Goal: Information Seeking & Learning: Understand process/instructions

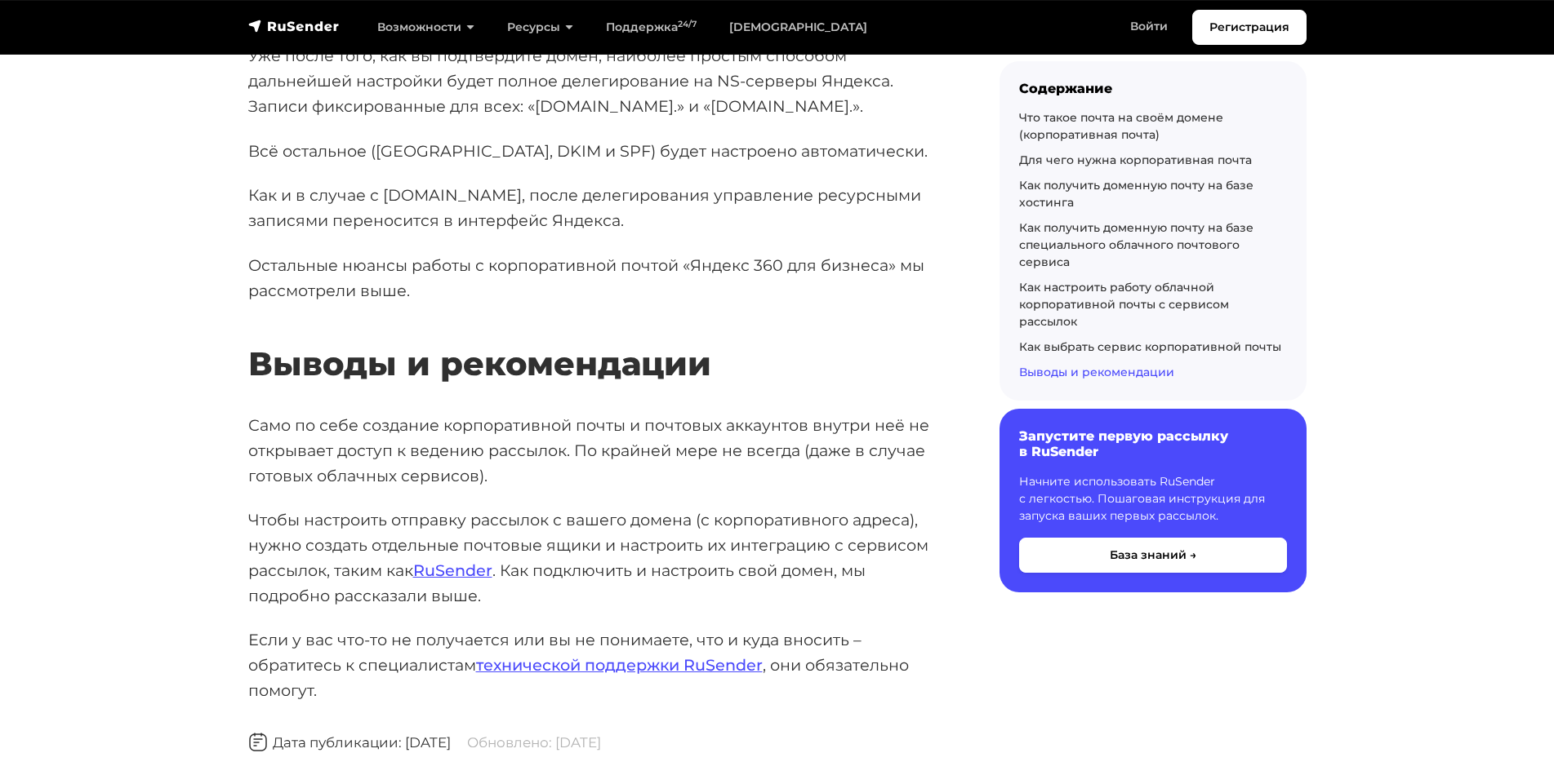
scroll to position [24309, 0]
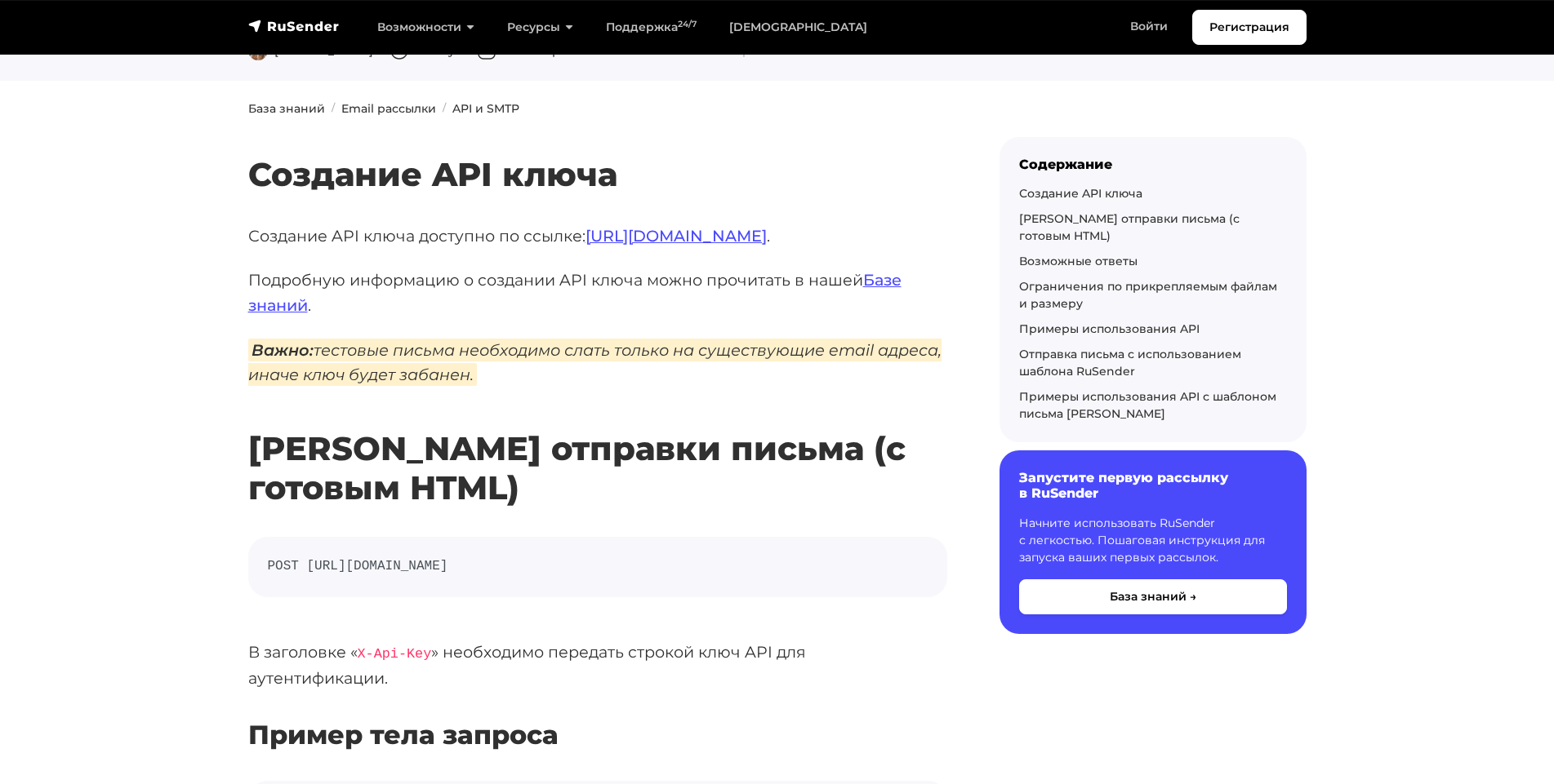
scroll to position [157, 0]
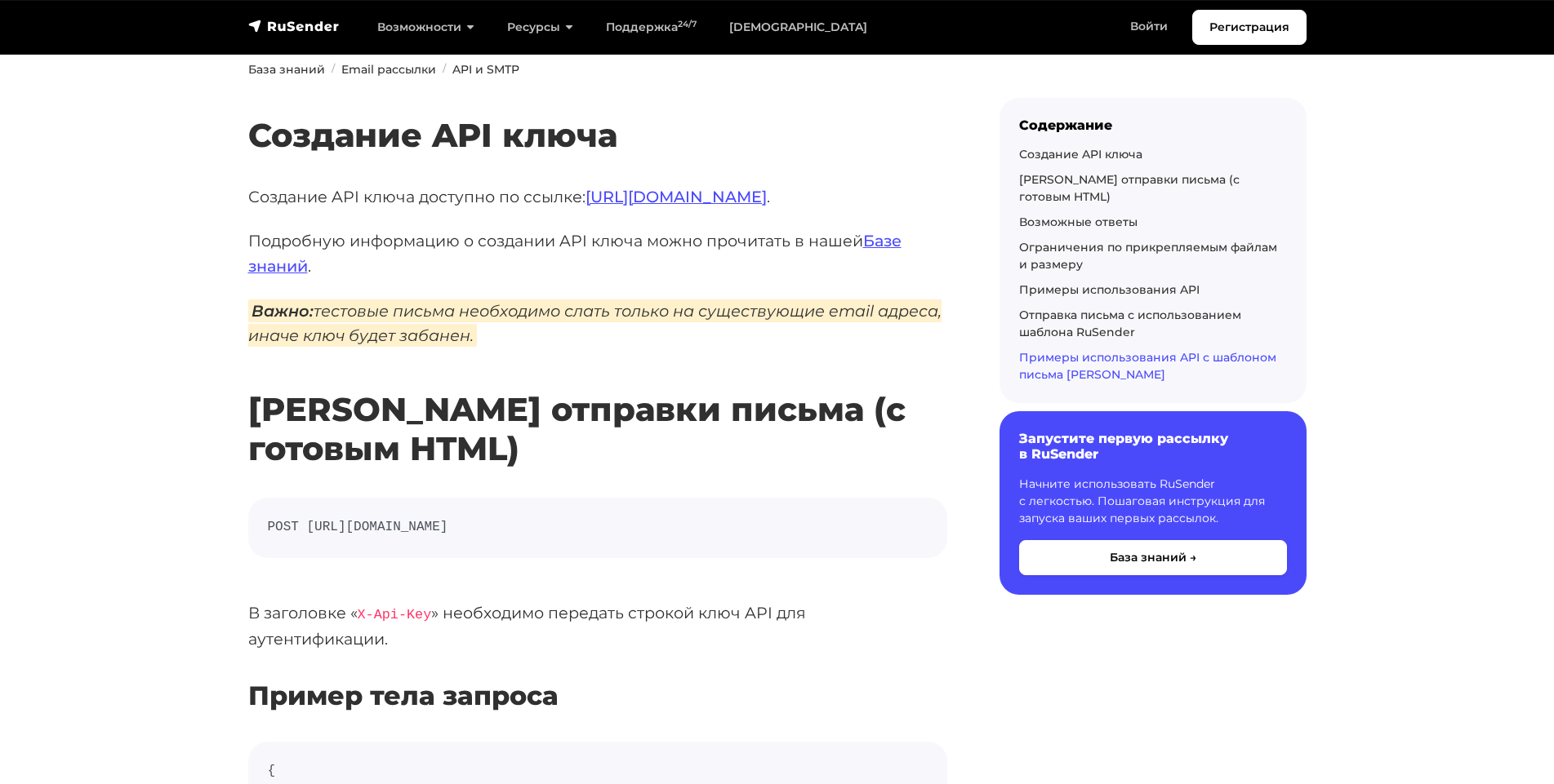
click at [1085, 350] on link "Примеры использования API с шаблоном письма RuSender" at bounding box center [1147, 365] width 257 height 32
